Goal: Find specific page/section: Find specific page/section

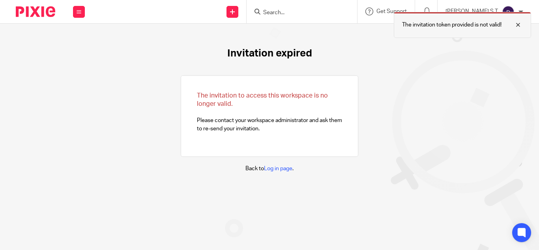
click at [519, 26] on div at bounding box center [512, 24] width 21 height 9
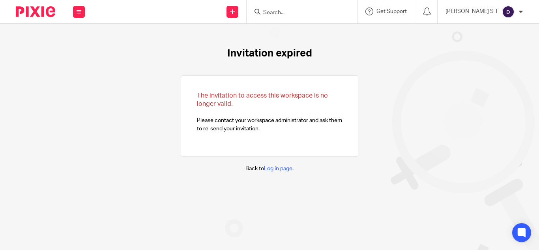
click at [298, 15] on input "Search" at bounding box center [298, 12] width 71 height 7
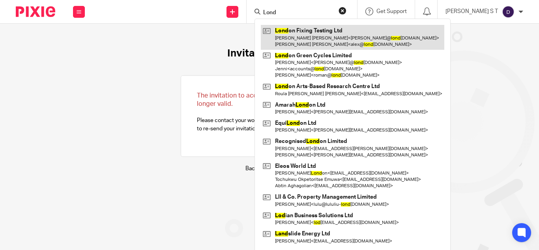
type input "Lond"
click at [310, 34] on link at bounding box center [353, 37] width 184 height 24
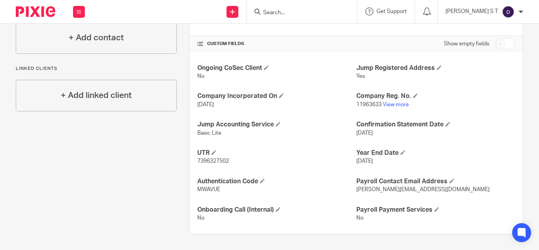
click at [291, 11] on input "Search" at bounding box center [298, 12] width 71 height 7
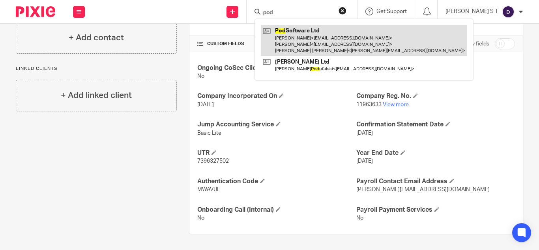
type input "pod"
click at [352, 36] on link at bounding box center [364, 40] width 206 height 31
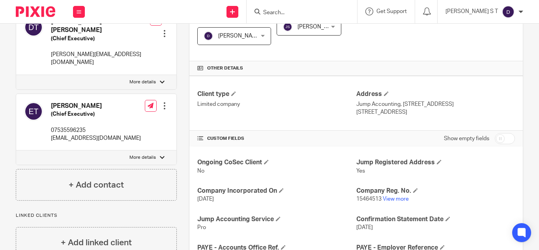
scroll to position [237, 0]
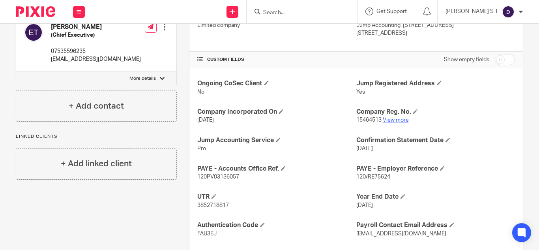
click at [384, 120] on link "View more" at bounding box center [396, 120] width 26 height 6
click at [297, 12] on input "Search" at bounding box center [298, 12] width 71 height 7
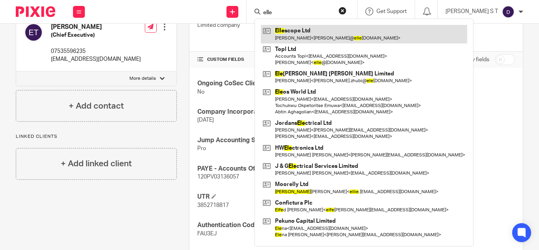
type input "elle"
click at [322, 35] on link at bounding box center [364, 34] width 206 height 18
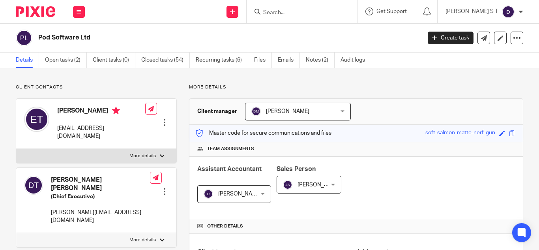
click at [298, 9] on form at bounding box center [305, 12] width 84 height 10
click at [300, 13] on input "Search" at bounding box center [298, 12] width 71 height 7
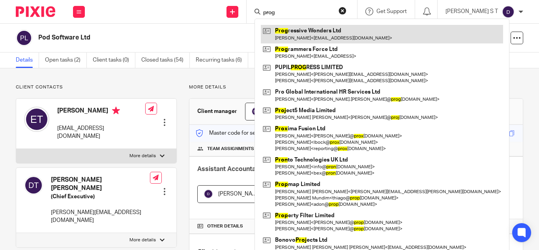
type input "prog"
click at [327, 28] on link at bounding box center [382, 34] width 242 height 18
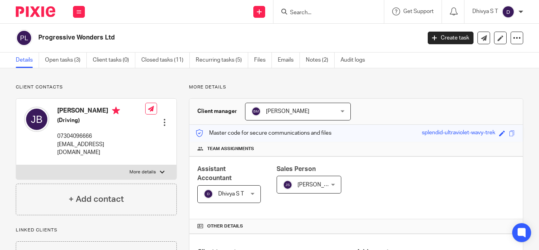
scroll to position [118, 0]
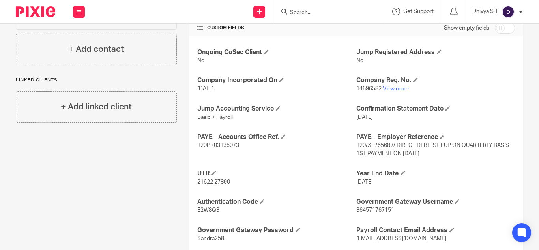
click at [305, 13] on input "Search" at bounding box center [324, 12] width 71 height 7
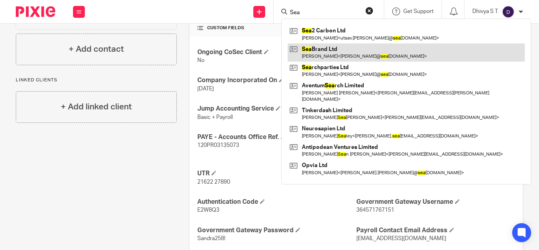
type input "Sea"
click at [351, 58] on link at bounding box center [406, 52] width 237 height 18
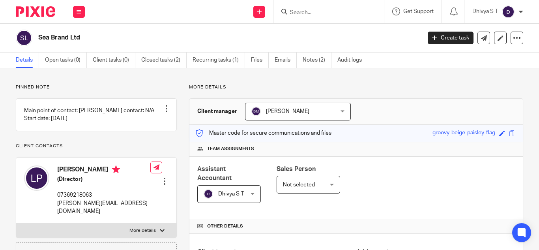
scroll to position [261, 0]
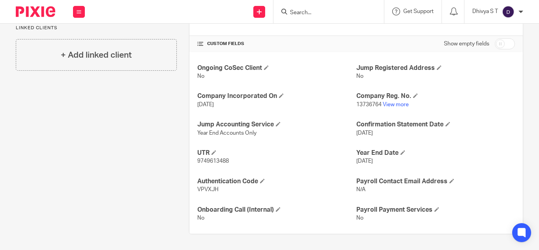
click at [293, 14] on input "Search" at bounding box center [324, 12] width 71 height 7
type input "w"
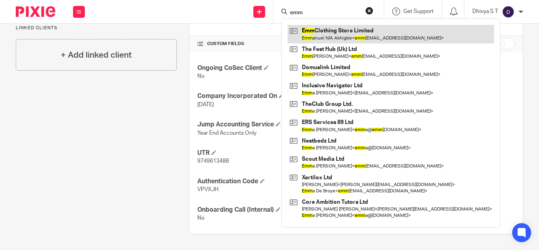
type input "emm"
drag, startPoint x: 366, startPoint y: 29, endPoint x: 355, endPoint y: 37, distance: 13.4
click at [366, 29] on link at bounding box center [391, 34] width 206 height 18
